Goal: Find specific page/section: Find specific page/section

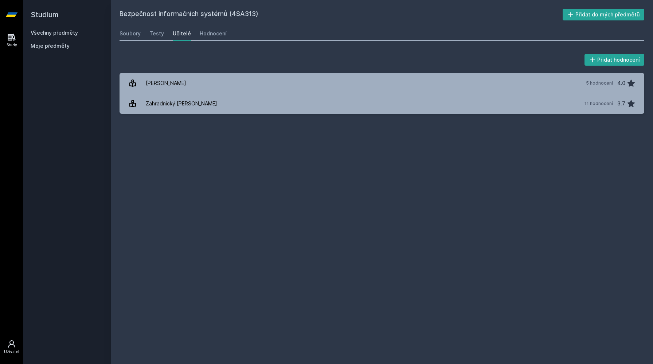
click at [11, 344] on icon at bounding box center [11, 343] width 7 height 7
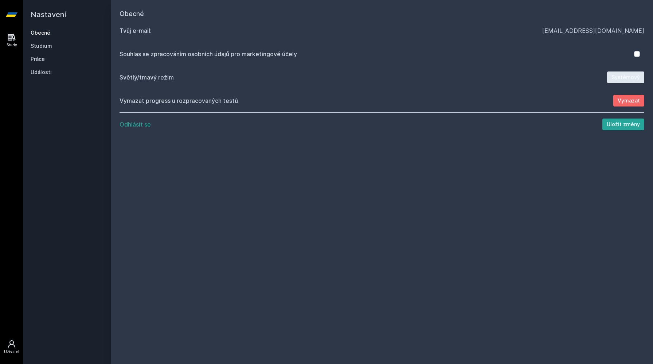
click at [16, 42] on link "Study" at bounding box center [11, 40] width 20 height 22
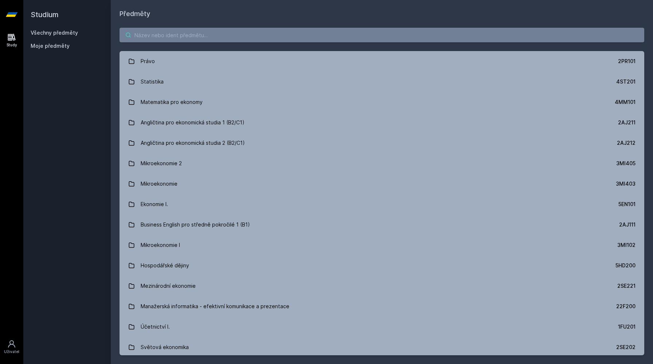
click at [145, 34] on input "search" at bounding box center [381, 35] width 525 height 15
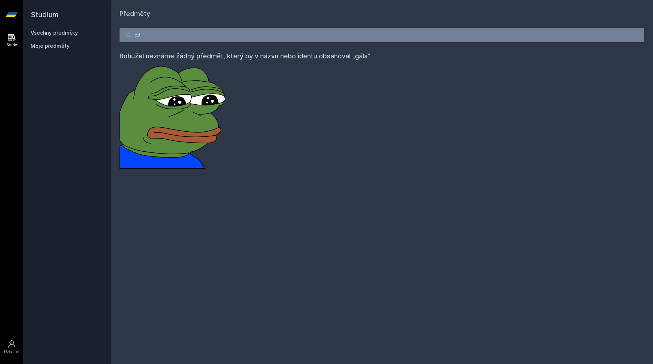
type input "g"
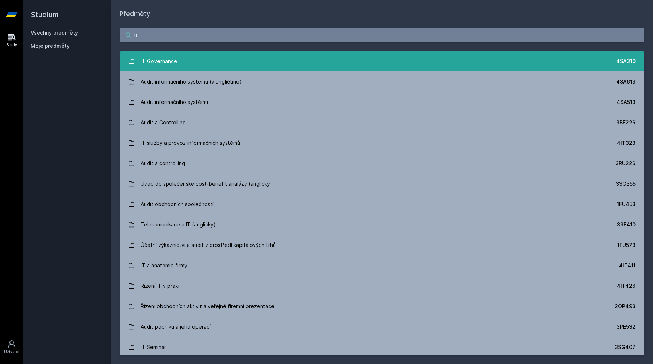
type input "it"
click at [171, 58] on div "IT Governance" at bounding box center [159, 61] width 36 height 15
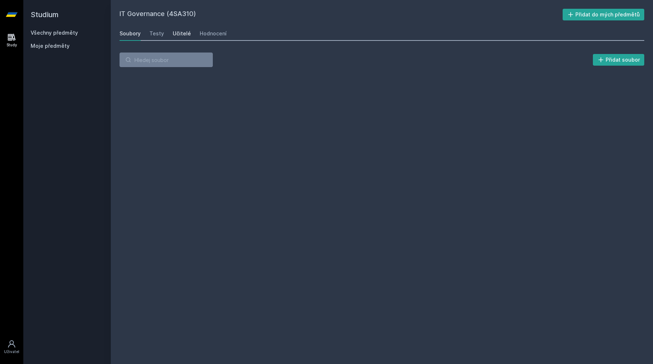
click at [186, 34] on div "Učitelé" at bounding box center [182, 33] width 18 height 7
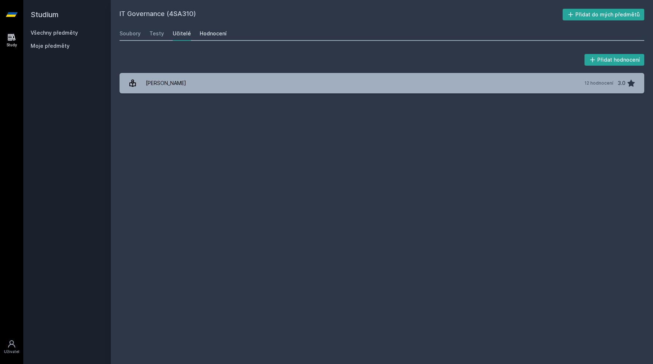
click at [212, 34] on div "Hodnocení" at bounding box center [213, 33] width 27 height 7
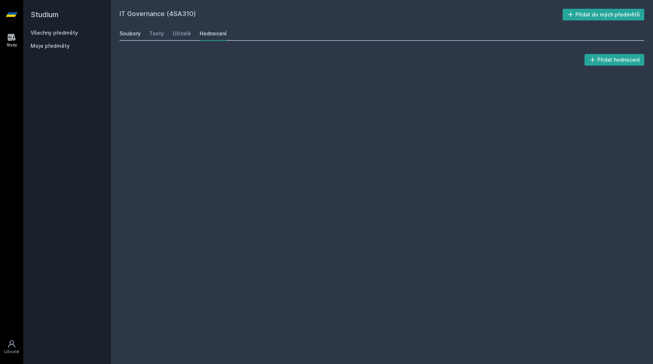
click at [132, 35] on div "Soubory" at bounding box center [129, 33] width 21 height 7
